Goal: Communication & Community: Answer question/provide support

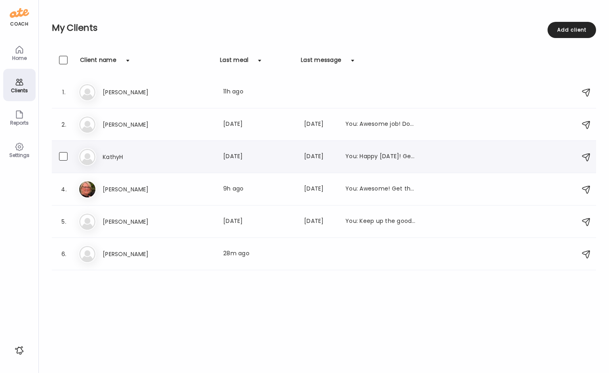
click at [112, 156] on h3 "KathyH" at bounding box center [138, 157] width 71 height 10
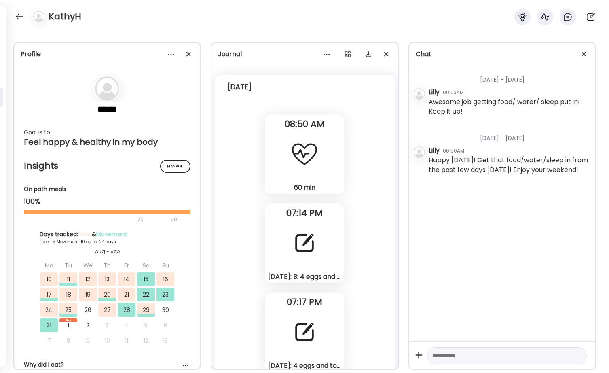
scroll to position [9401, 0]
click at [303, 259] on div "[DATE]: B: 4 eggs and toast. L: turkey lunchmeat cheese corn toast. Smoothie wi…" at bounding box center [304, 243] width 79 height 79
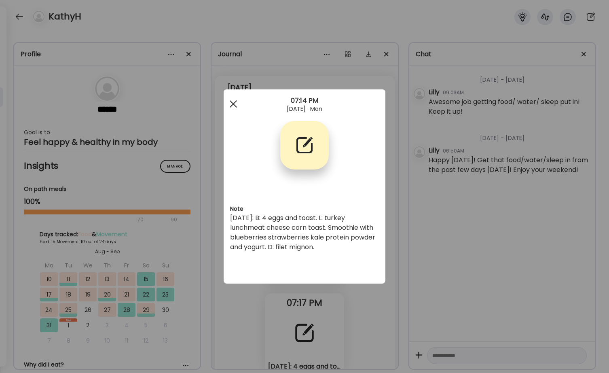
click at [231, 104] on div at bounding box center [233, 104] width 16 height 16
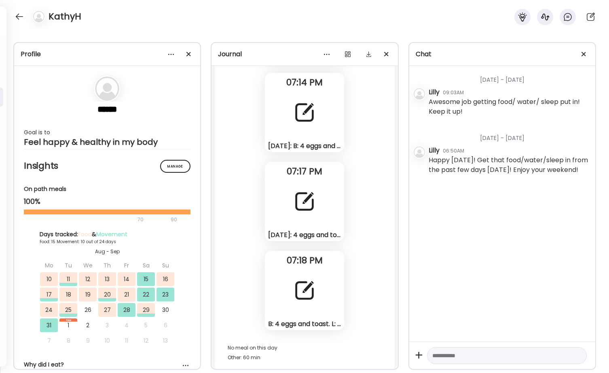
scroll to position [9532, 0]
click at [293, 280] on div at bounding box center [304, 290] width 29 height 29
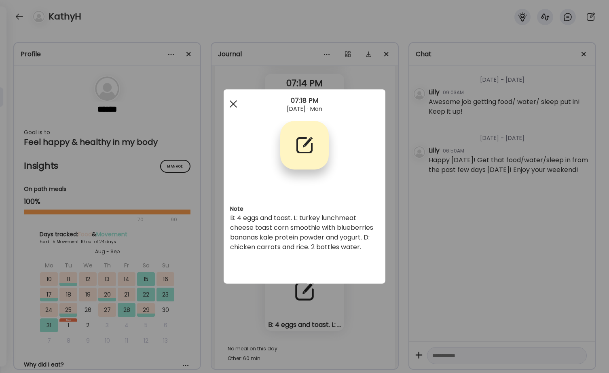
click at [231, 105] on span at bounding box center [233, 103] width 7 height 7
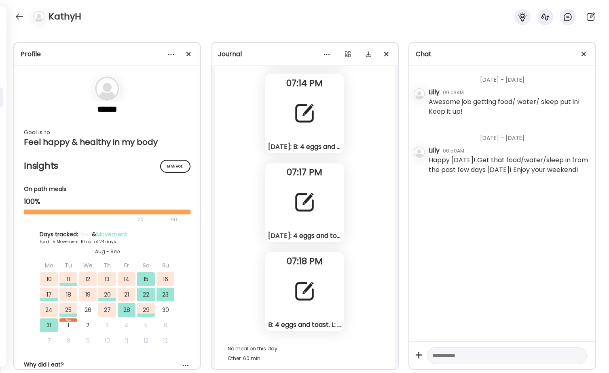
click at [287, 232] on div "[DATE]: 4 eggs and toast. L: turkey lunchmeat cheese smoothie with blueberries …" at bounding box center [304, 235] width 73 height 8
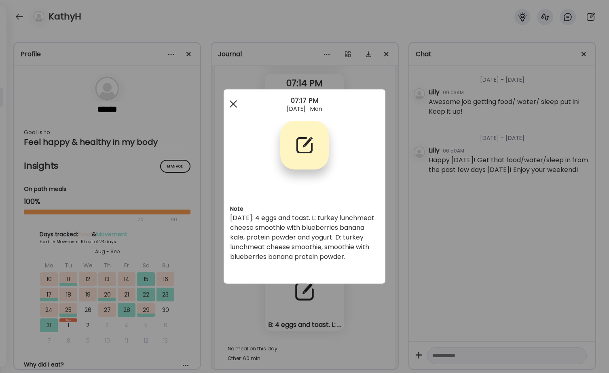
click at [229, 104] on div at bounding box center [233, 104] width 16 height 16
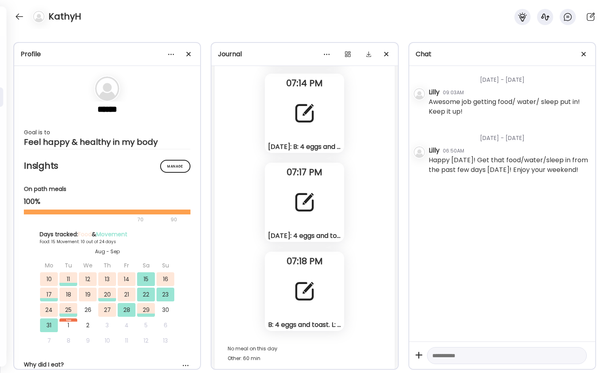
click at [299, 284] on div at bounding box center [304, 290] width 29 height 29
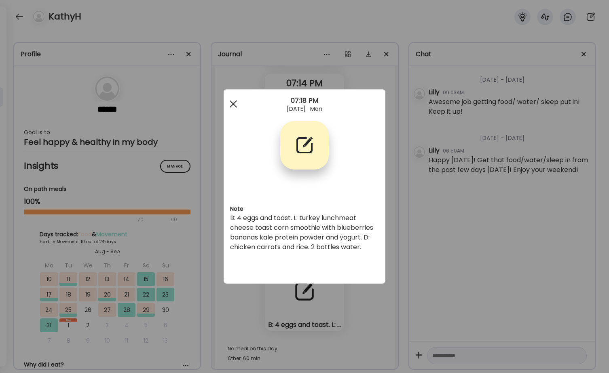
click at [236, 103] on div at bounding box center [233, 104] width 16 height 16
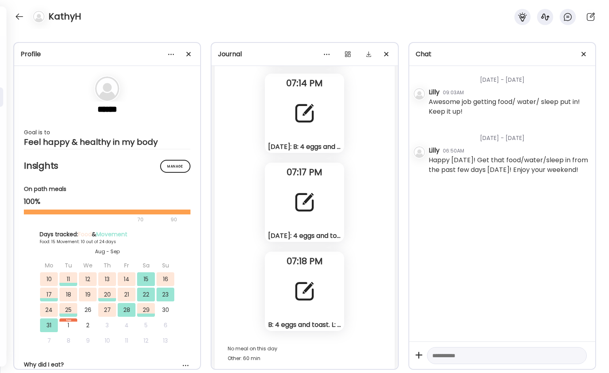
scroll to position [9533, 0]
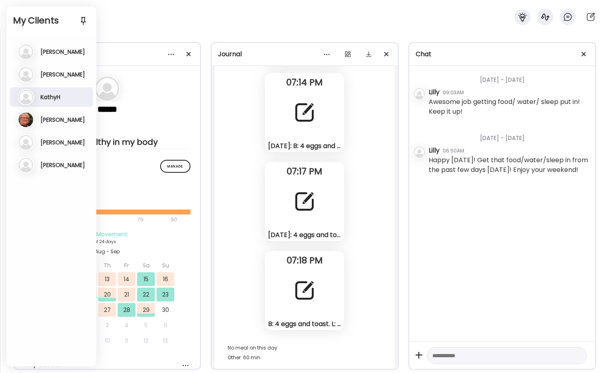
click at [128, 27] on div "KathyH" at bounding box center [304, 14] width 609 height 29
click at [183, 22] on div "KathyH" at bounding box center [304, 14] width 609 height 29
click at [155, 22] on div "KathyH" at bounding box center [304, 14] width 609 height 29
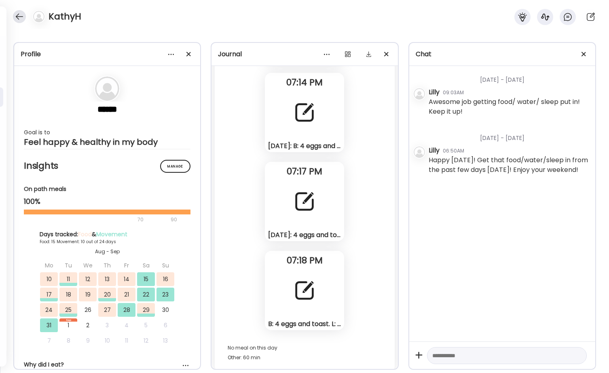
click at [21, 13] on div at bounding box center [19, 16] width 13 height 13
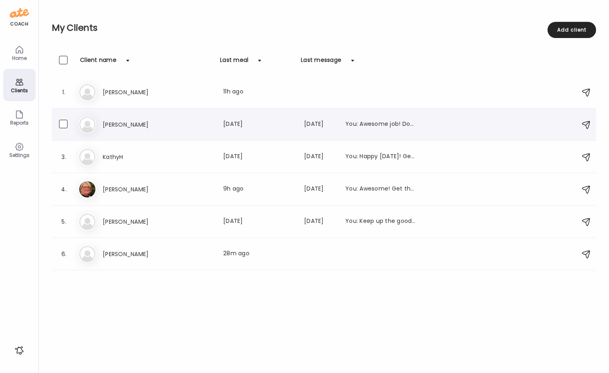
click at [124, 126] on h3 "[PERSON_NAME]" at bounding box center [138, 125] width 71 height 10
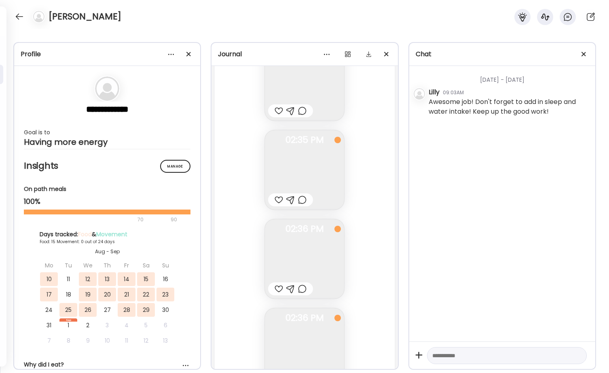
scroll to position [8674, 0]
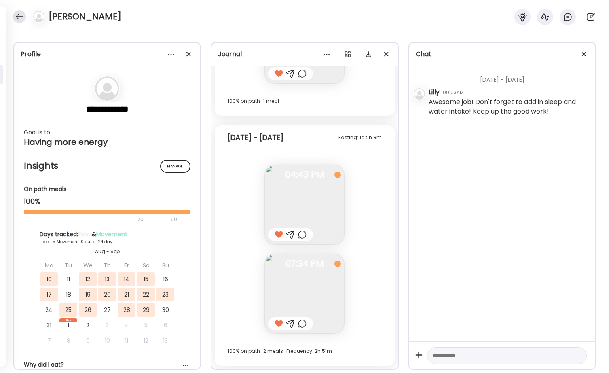
click at [21, 13] on div at bounding box center [19, 16] width 13 height 13
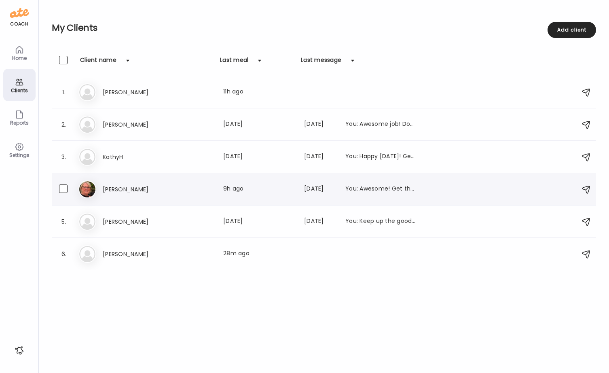
click at [117, 188] on h3 "[PERSON_NAME]" at bounding box center [138, 189] width 71 height 10
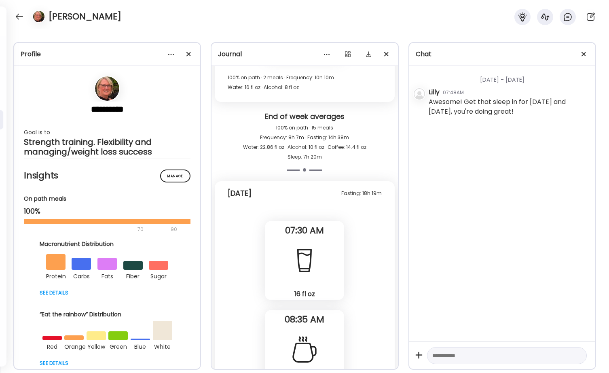
scroll to position [23933, 0]
click at [19, 10] on div at bounding box center [19, 16] width 13 height 13
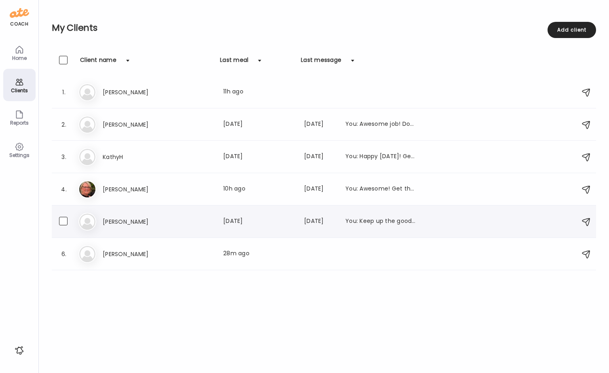
click at [133, 225] on h3 "[PERSON_NAME]" at bounding box center [138, 222] width 71 height 10
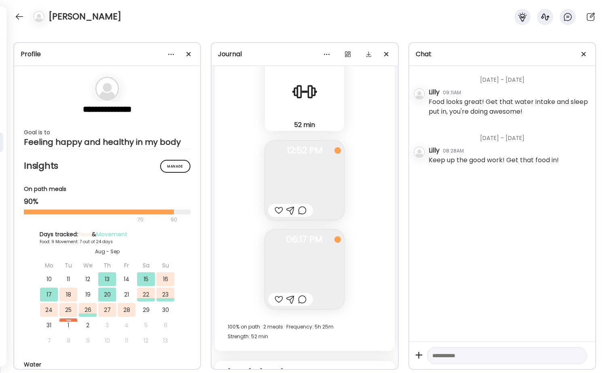
scroll to position [9040, 0]
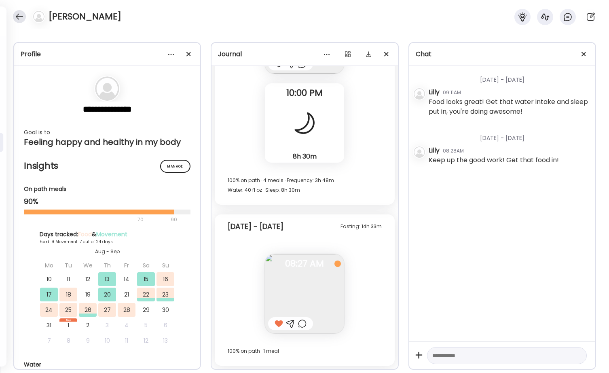
click at [16, 16] on div at bounding box center [19, 16] width 13 height 13
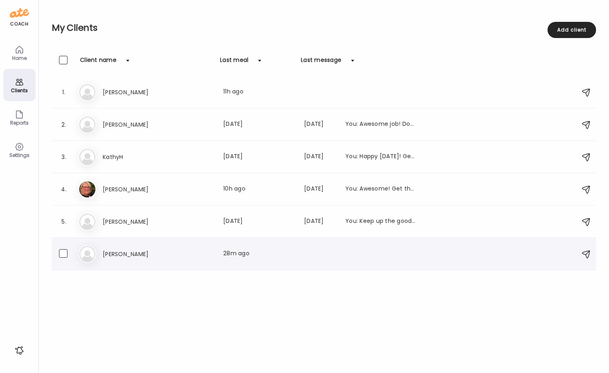
click at [120, 251] on h3 "[PERSON_NAME]" at bounding box center [138, 254] width 71 height 10
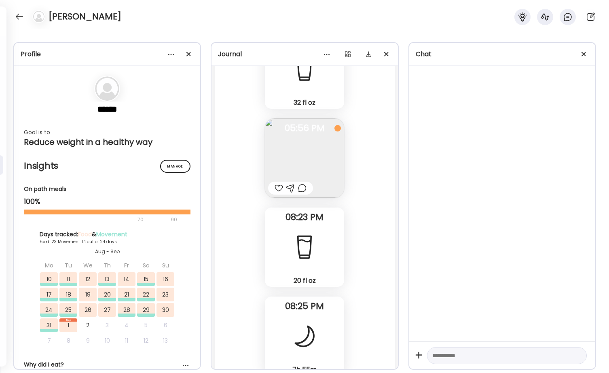
scroll to position [40678, 0]
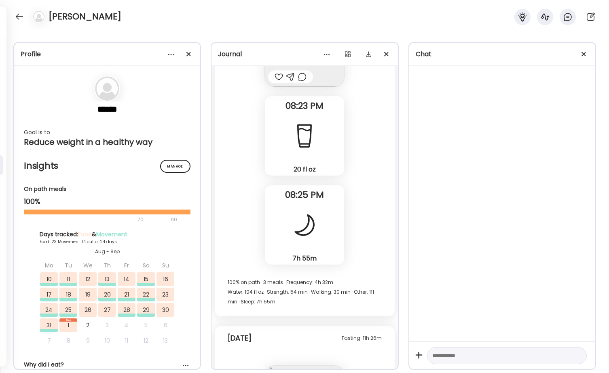
click at [152, 17] on div "[PERSON_NAME]" at bounding box center [304, 14] width 609 height 29
click at [22, 16] on div at bounding box center [19, 16] width 13 height 13
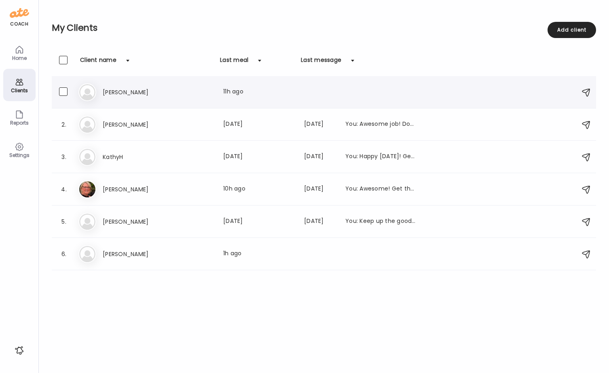
click at [111, 93] on h3 "[PERSON_NAME]" at bounding box center [138, 92] width 71 height 10
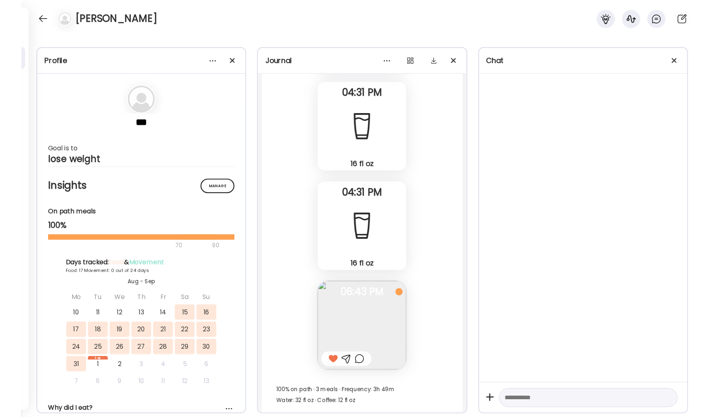
scroll to position [11185, 0]
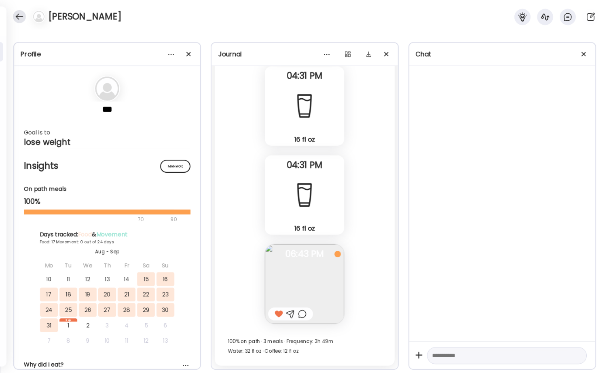
click at [19, 15] on div at bounding box center [19, 16] width 13 height 13
